Goal: Information Seeking & Learning: Learn about a topic

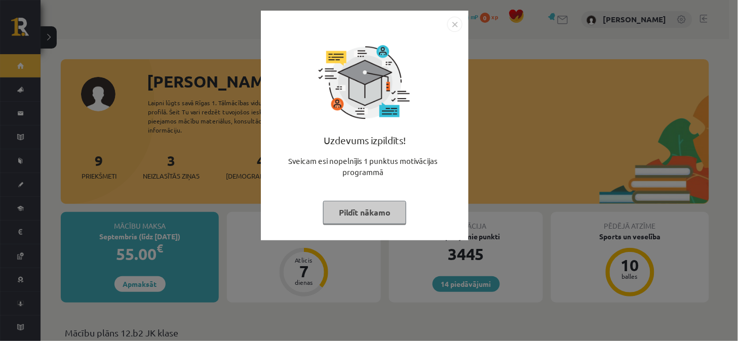
click at [453, 23] on img "Close" at bounding box center [454, 24] width 15 height 15
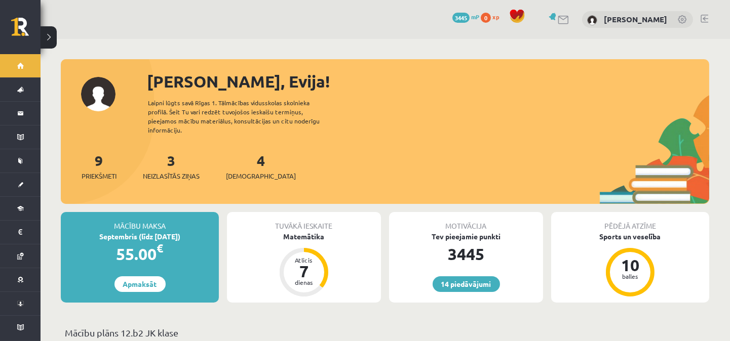
click at [178, 150] on div "3 Neizlasītās ziņas" at bounding box center [171, 165] width 57 height 31
click at [174, 155] on link "3 Neizlasītās ziņas" at bounding box center [171, 166] width 57 height 30
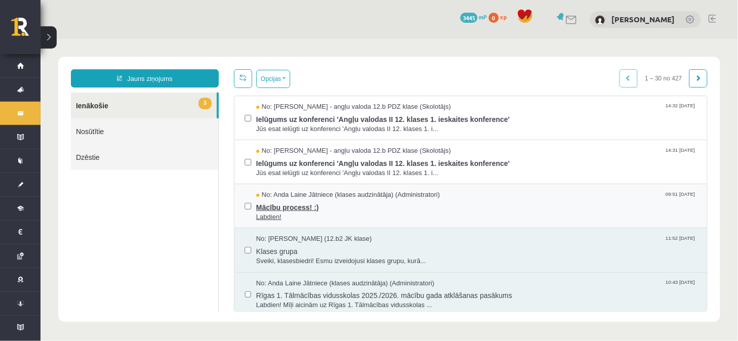
click at [296, 205] on span "Mācību process! :)" at bounding box center [476, 206] width 441 height 13
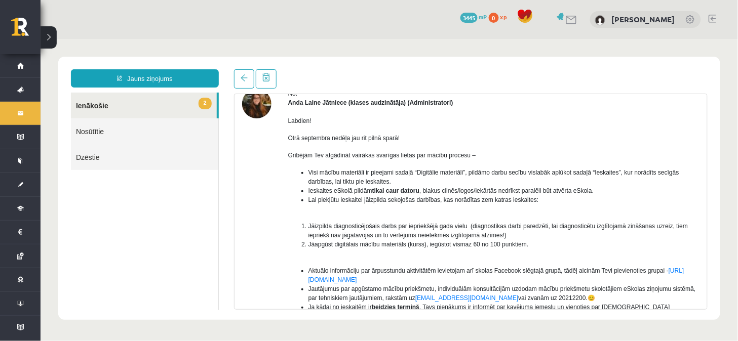
scroll to position [74, 0]
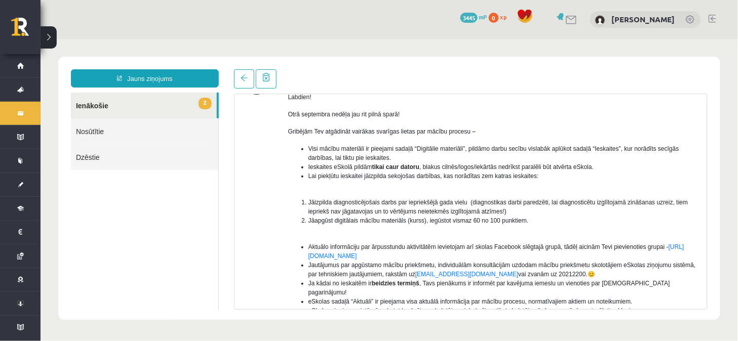
click at [357, 172] on span "Lai piekļūtu ieskaitei jāizpilda sekojošas darbības, kas norādītas zem katras i…" at bounding box center [423, 175] width 231 height 7
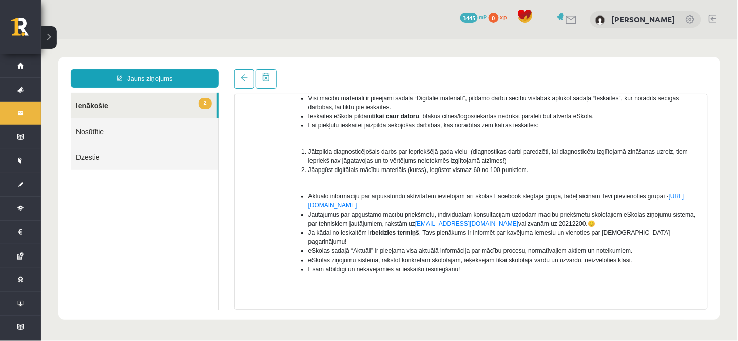
scroll to position [150, 0]
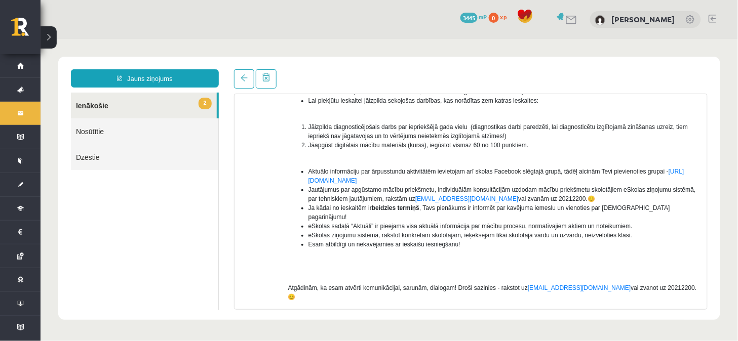
click at [98, 103] on link "2 Ienākošie" at bounding box center [143, 105] width 146 height 26
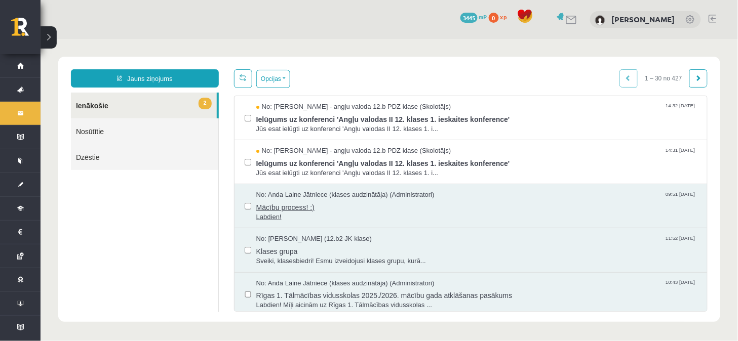
scroll to position [0, 0]
click at [283, 77] on button "Opcijas" at bounding box center [273, 78] width 34 height 18
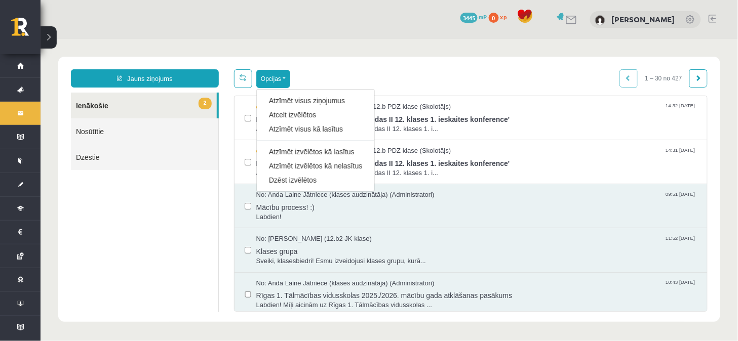
click at [523, 84] on div "Opcijas Atzīmēt visus ziņojumus Atcelt izvēlētos Atzīmēt visus kā lasītus Atzīm…" at bounding box center [471, 78] width 474 height 19
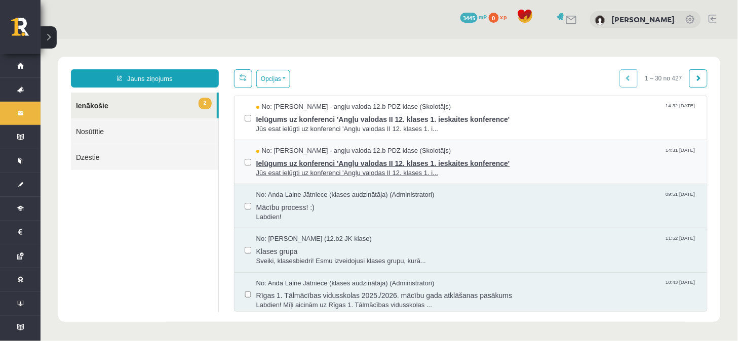
click at [327, 162] on span "Ielūgums uz konferenci 'Angļu valodas II 12. klases 1. ieskaites konference'" at bounding box center [476, 162] width 441 height 13
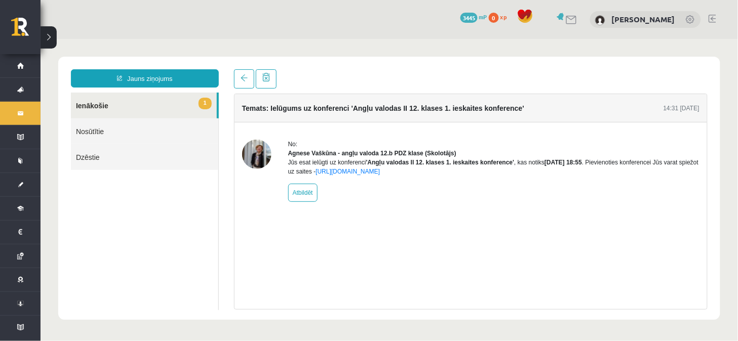
click at [114, 104] on link "1 Ienākošie" at bounding box center [143, 105] width 146 height 26
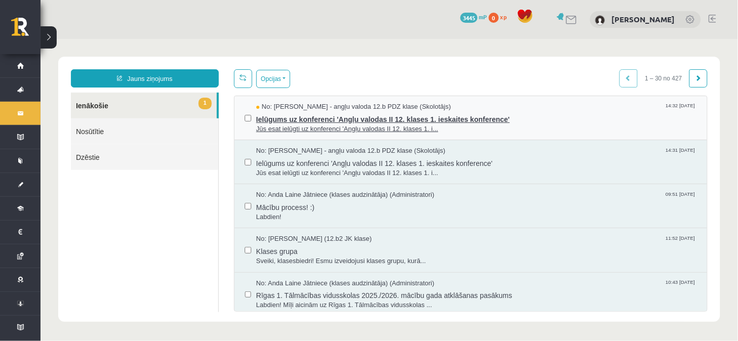
click at [316, 114] on span "Ielūgums uz konferenci 'Angļu valodas II 12. klases 1. ieskaites konference'" at bounding box center [476, 117] width 441 height 13
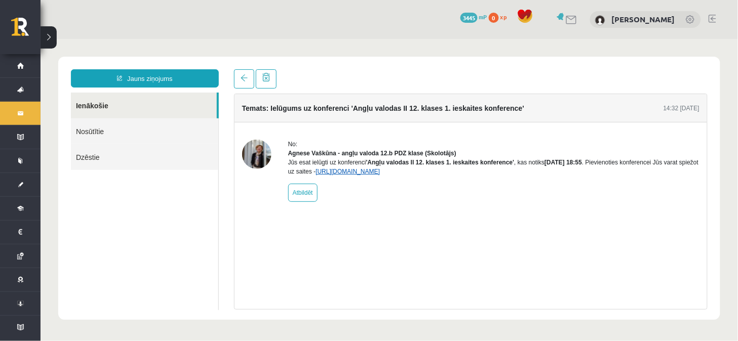
click at [379, 175] on link "https://eskola.r1tv.lv/conferences/4774/join" at bounding box center [347, 171] width 64 height 7
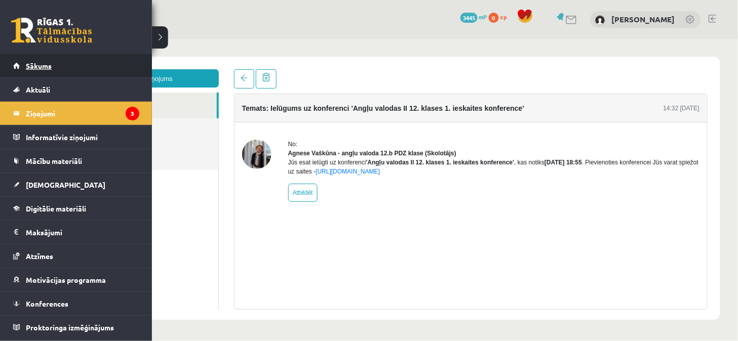
click at [35, 66] on span "Sākums" at bounding box center [39, 65] width 26 height 9
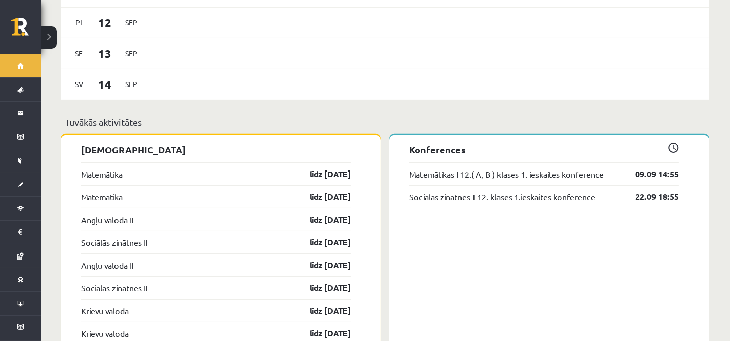
scroll to position [750, 0]
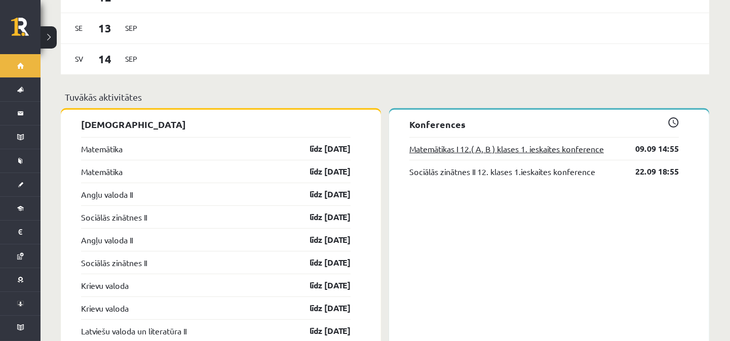
click at [495, 143] on link "Matemātikas I 12.( A, B ) klases 1. ieskaites konference" at bounding box center [506, 149] width 195 height 12
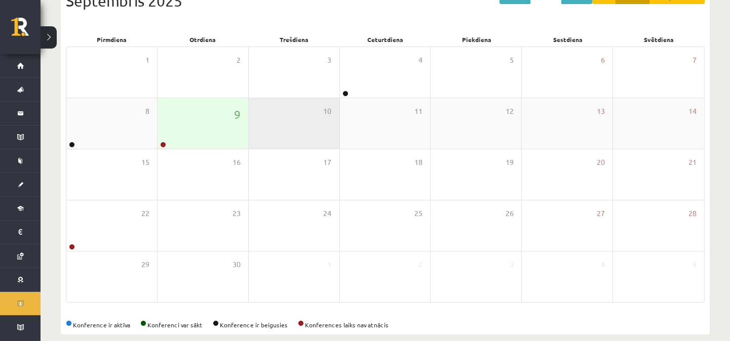
scroll to position [142, 0]
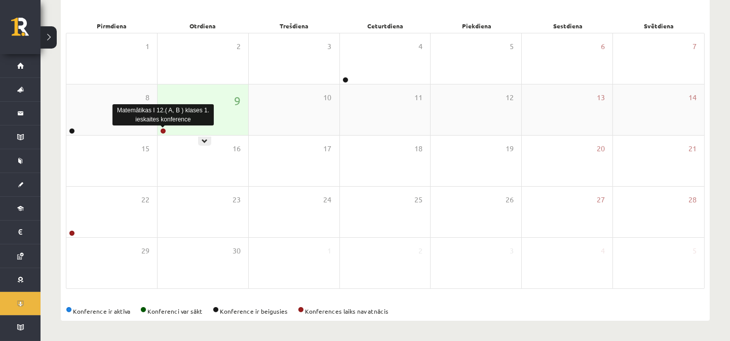
click at [162, 132] on link at bounding box center [163, 131] width 6 height 6
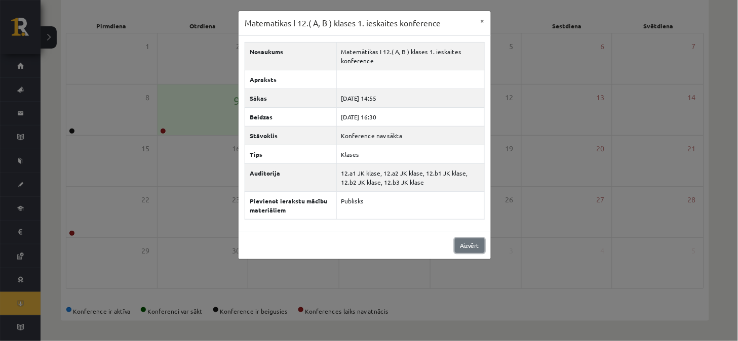
click at [464, 247] on link "Aizvērt" at bounding box center [470, 246] width 30 height 15
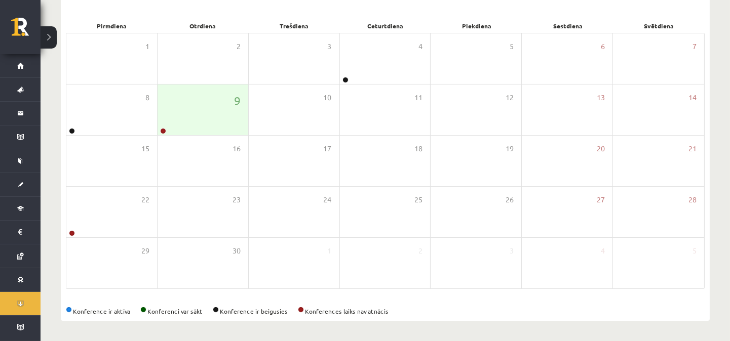
scroll to position [0, 0]
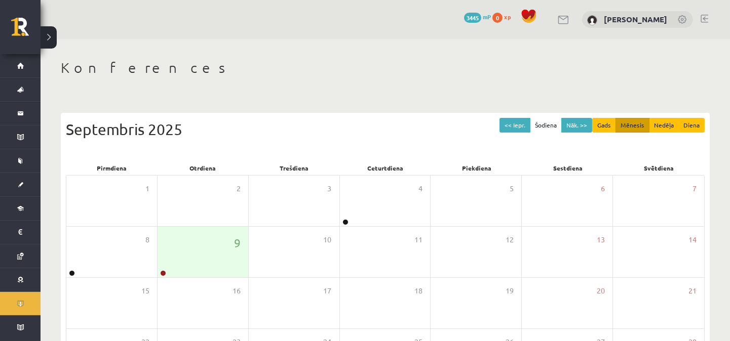
click at [701, 13] on div "0 Dāvanas 3445 mP 0 xp Evija Karlovska" at bounding box center [386, 19] width 690 height 39
click at [706, 17] on link at bounding box center [705, 19] width 8 height 8
